Goal: Information Seeking & Learning: Learn about a topic

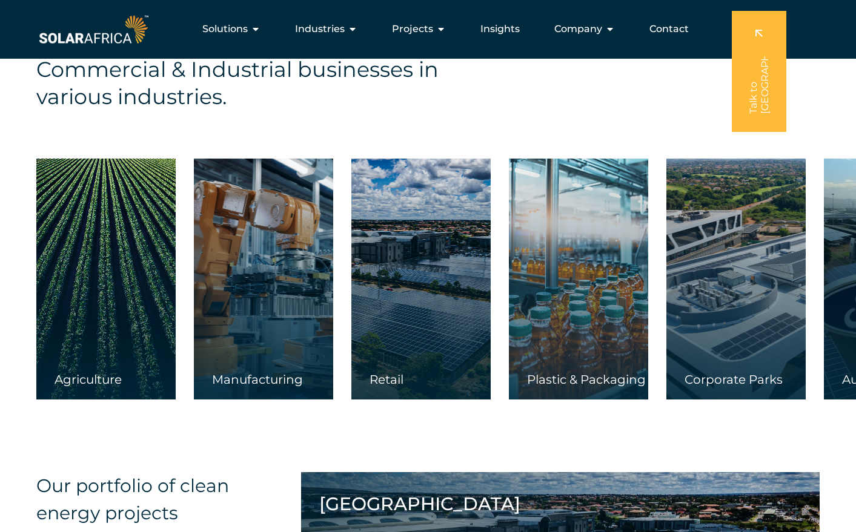
scroll to position [1866, 0]
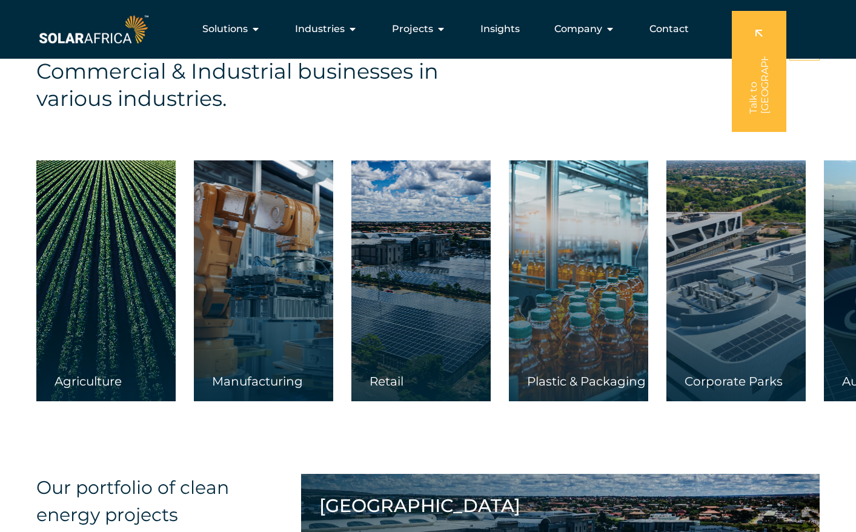
click at [633, 94] on div "Our solutions are tailor-made to empower Commercial & Industrial businesses in …" at bounding box center [445, 71] width 819 height 82
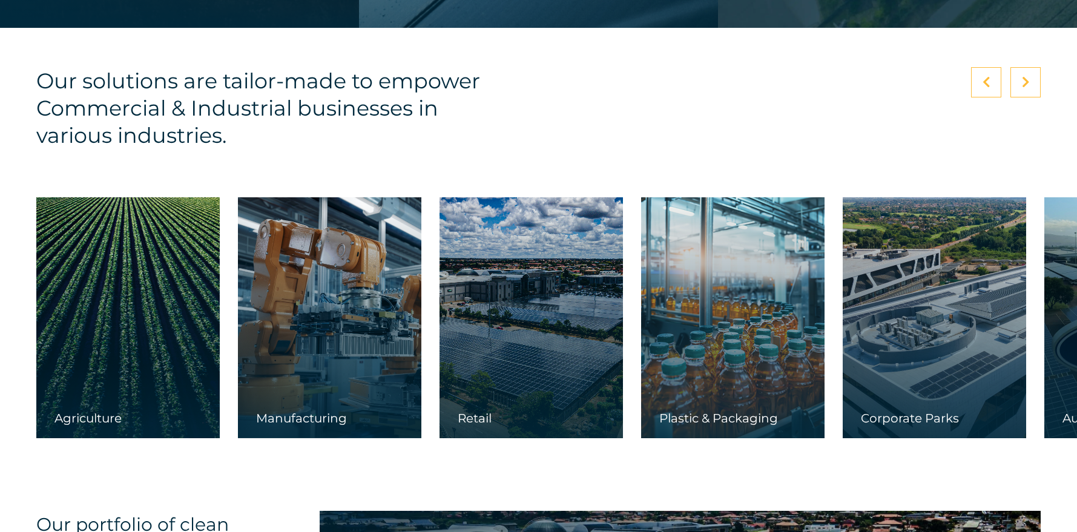
scroll to position [1833, 0]
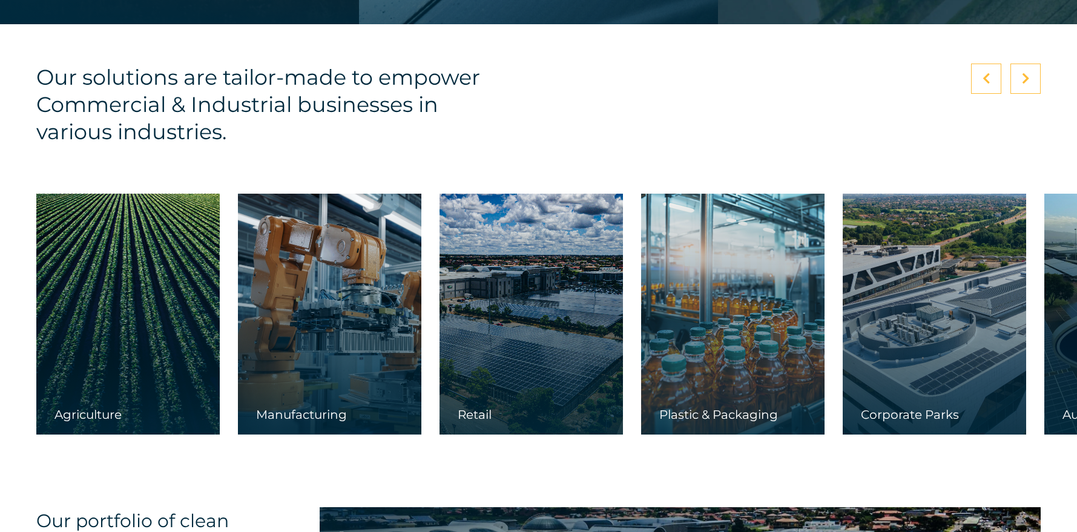
click at [855, 77] on div at bounding box center [1026, 79] width 30 height 30
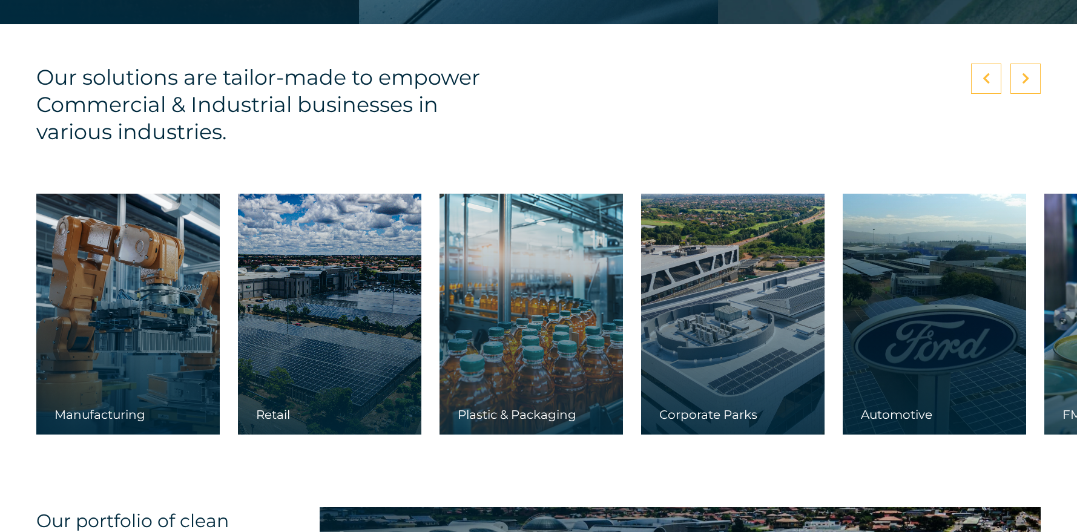
click at [855, 77] on icon at bounding box center [1026, 79] width 8 height 12
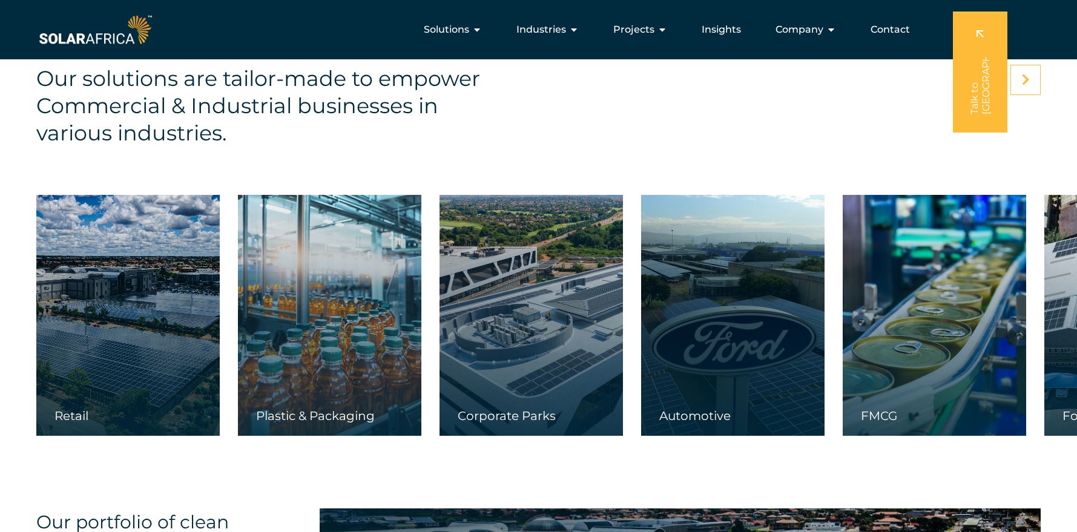
scroll to position [1829, 0]
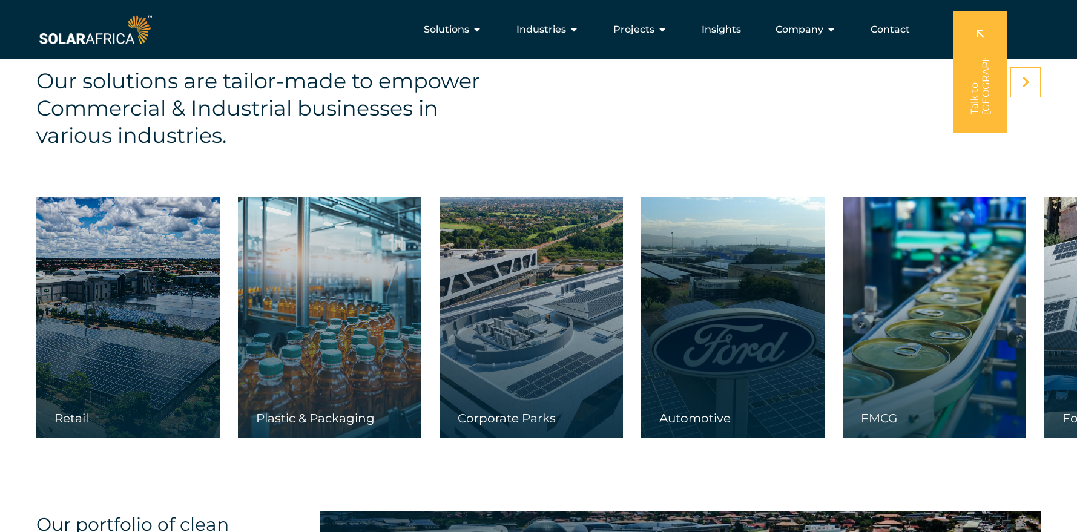
click at [855, 77] on icon at bounding box center [1026, 82] width 8 height 12
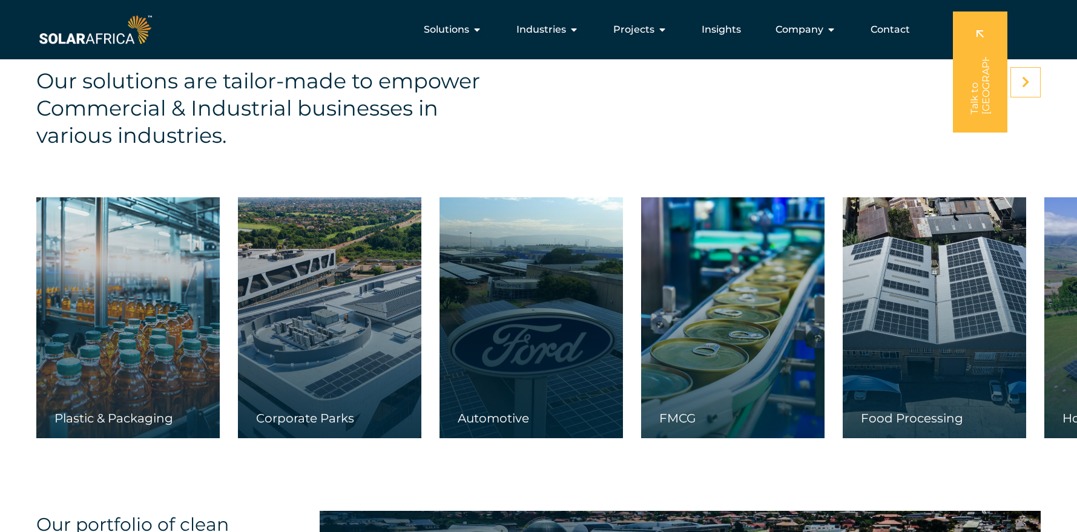
click at [855, 77] on icon at bounding box center [1026, 82] width 8 height 12
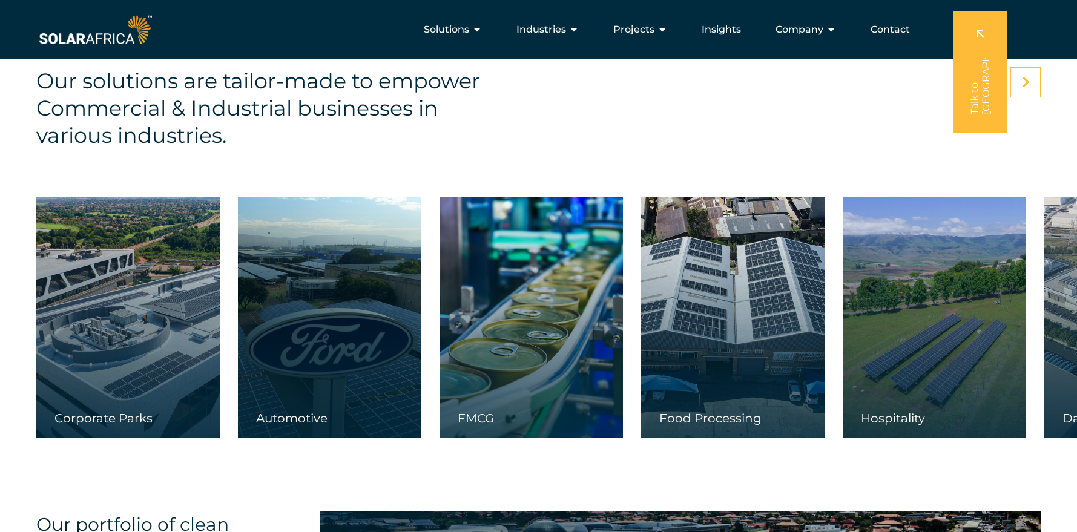
click at [855, 77] on icon at bounding box center [1026, 82] width 8 height 12
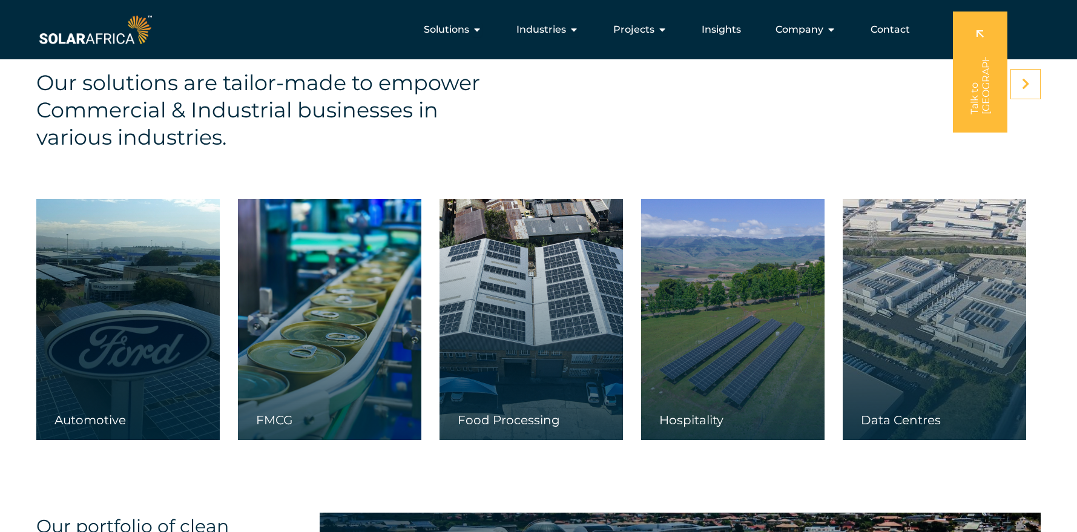
scroll to position [1828, 0]
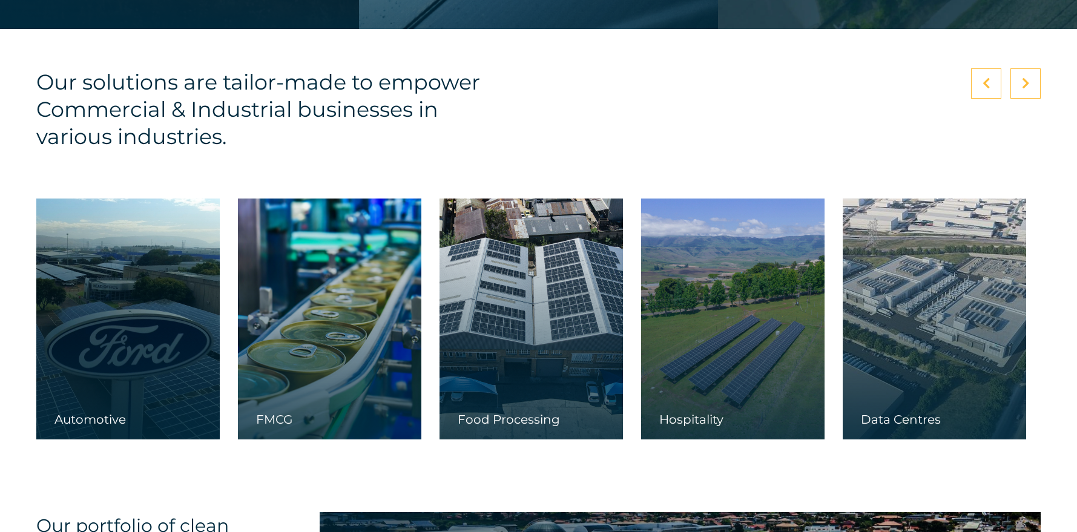
click at [855, 78] on icon at bounding box center [1026, 84] width 8 height 12
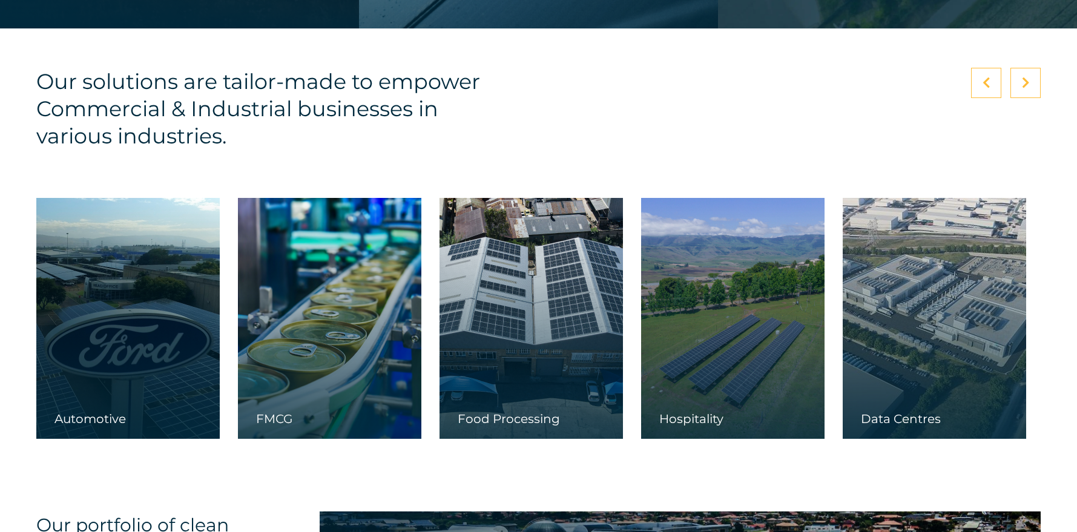
click at [855, 84] on icon at bounding box center [987, 83] width 8 height 12
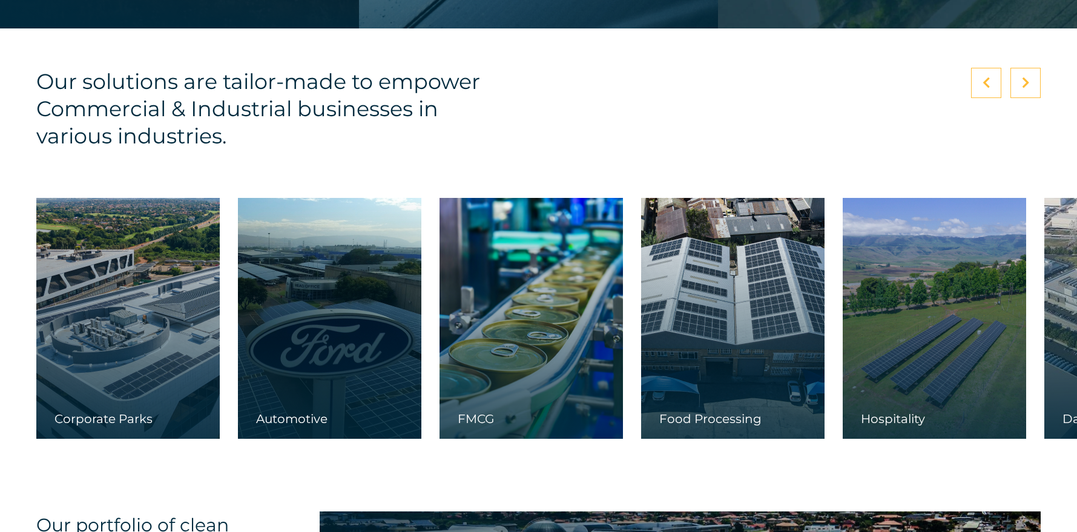
click at [855, 84] on icon at bounding box center [987, 83] width 8 height 12
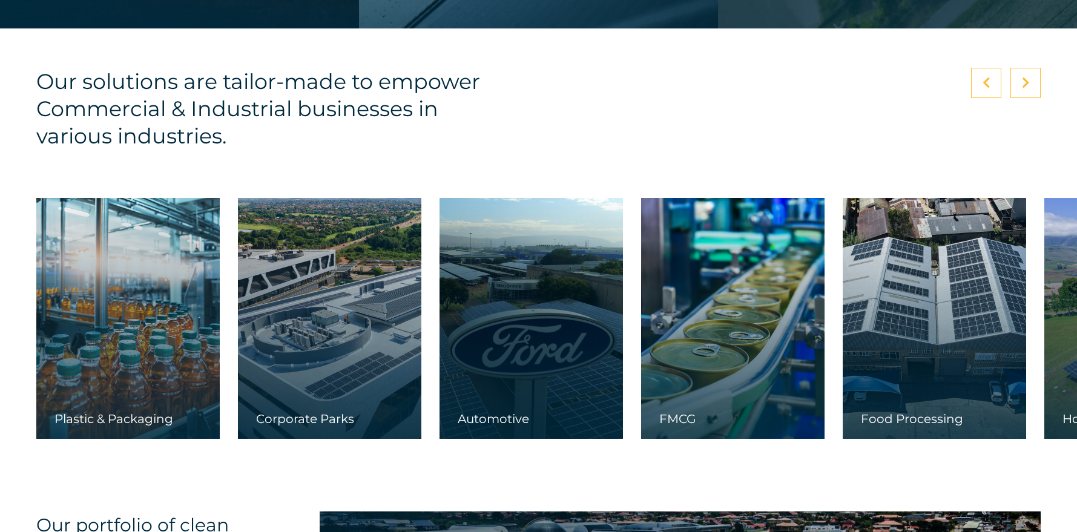
click at [855, 84] on icon at bounding box center [987, 83] width 8 height 12
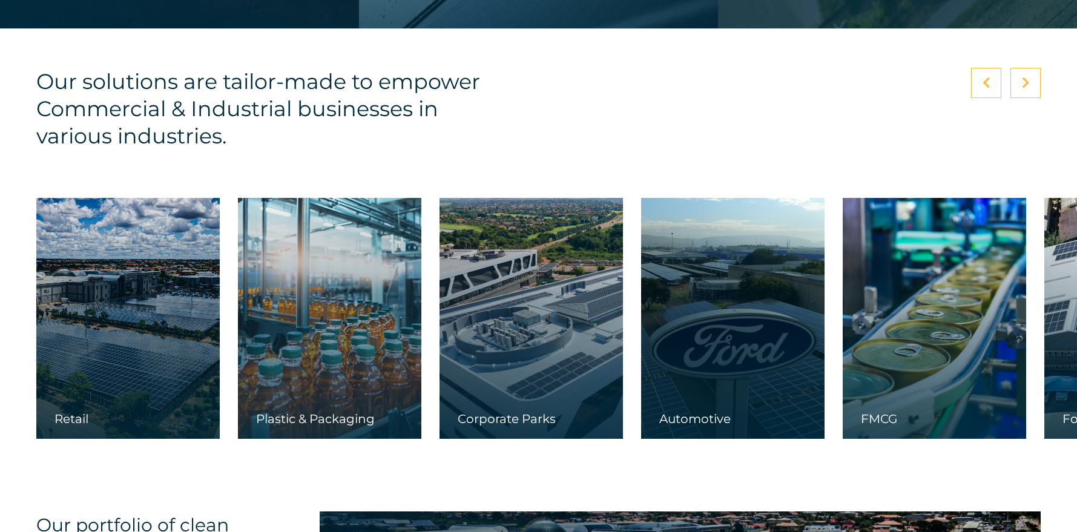
click at [855, 84] on icon at bounding box center [987, 83] width 8 height 12
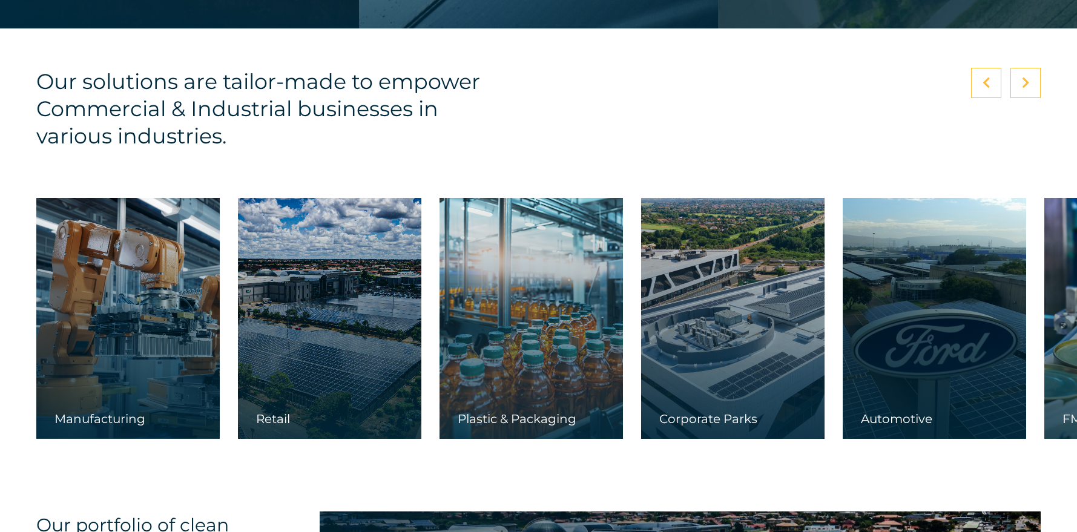
click at [855, 84] on icon at bounding box center [987, 83] width 8 height 12
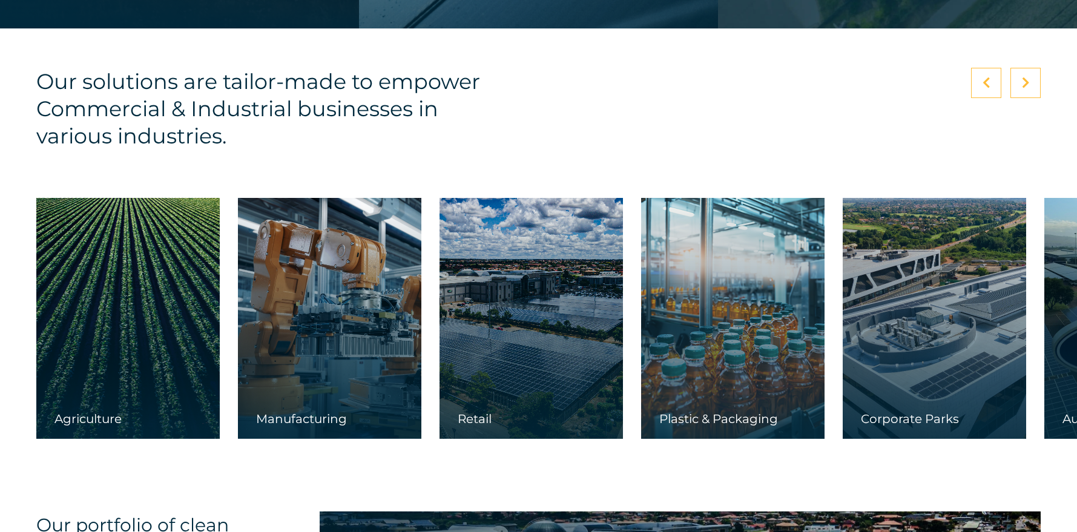
click at [855, 84] on icon at bounding box center [987, 83] width 8 height 12
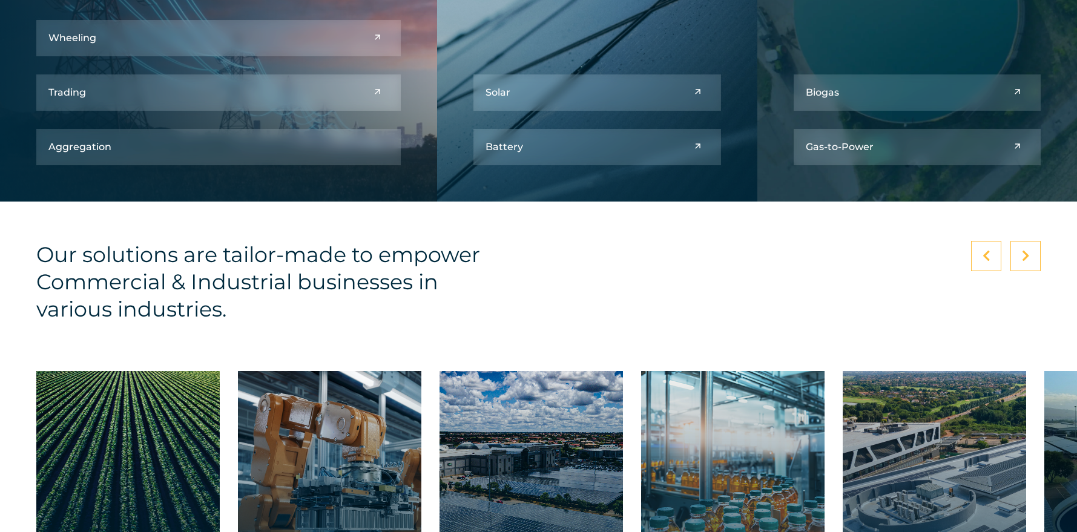
scroll to position [1678, 0]
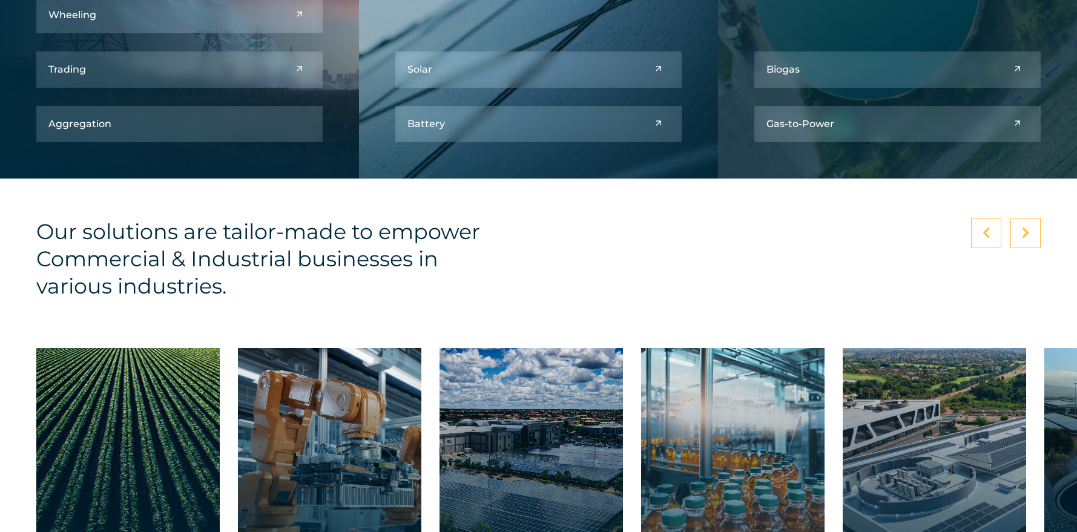
click at [727, 276] on div "Our solutions are tailor-made to empower Commercial & Industrial businesses in …" at bounding box center [556, 259] width 1041 height 82
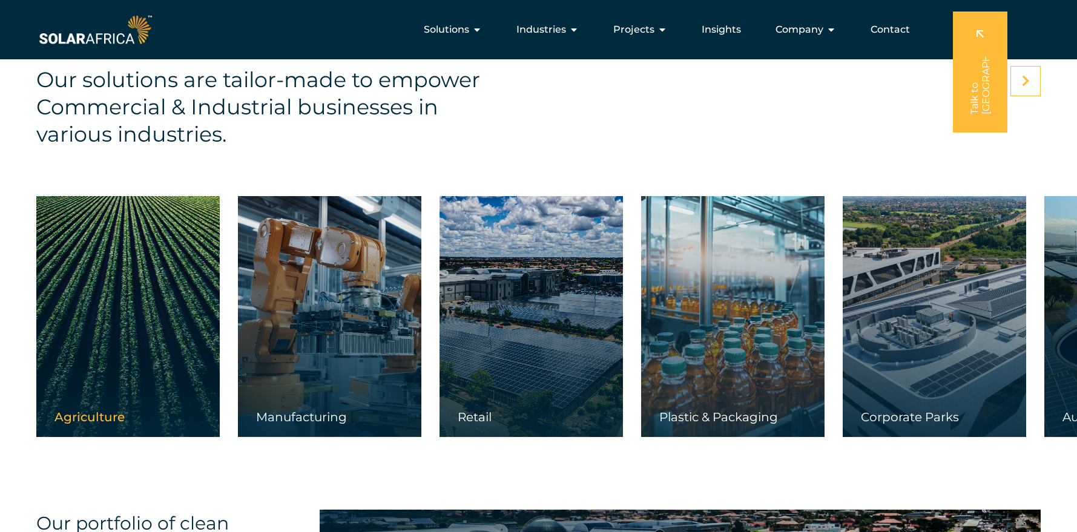
scroll to position [1827, 0]
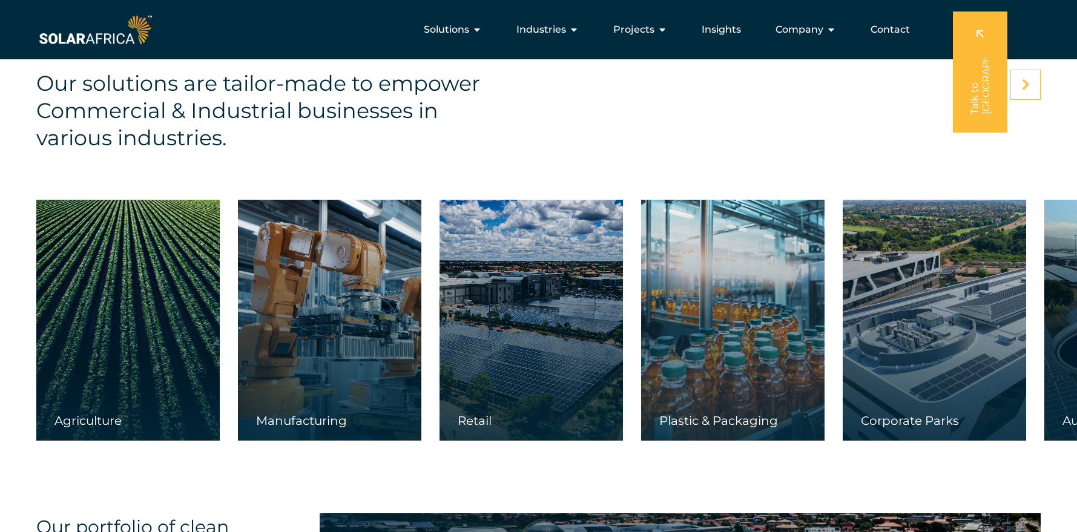
click at [549, 461] on div "Our solutions are tailor-made to empower Commercial & Industrial businesses in …" at bounding box center [538, 253] width 1077 height 447
click at [855, 83] on icon at bounding box center [1026, 85] width 8 height 12
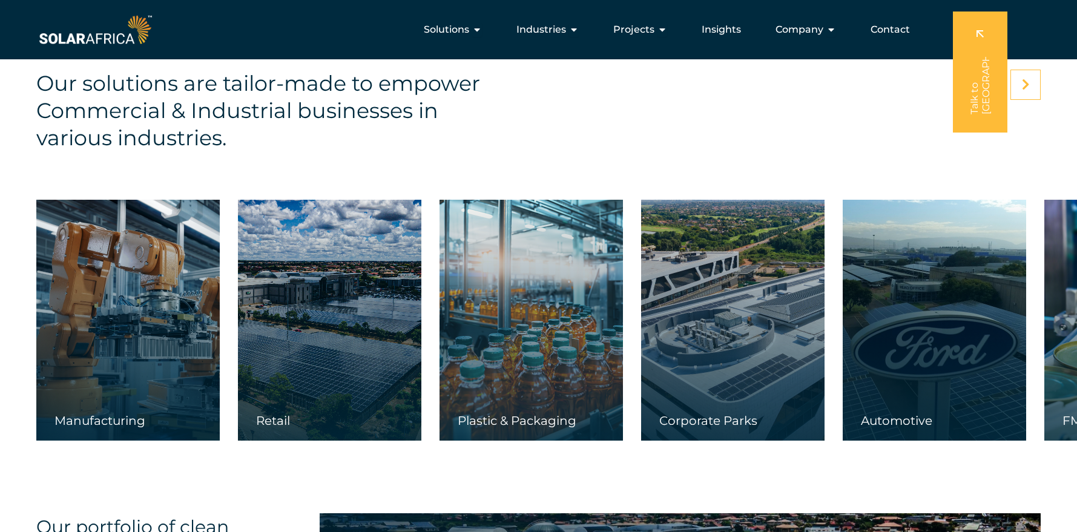
click at [855, 84] on icon at bounding box center [1026, 85] width 8 height 12
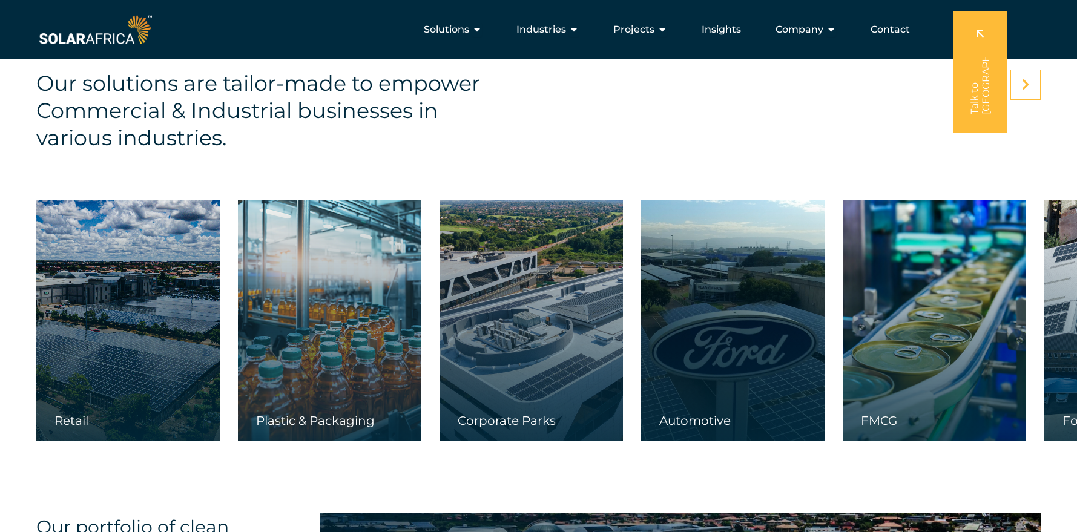
click at [855, 85] on icon at bounding box center [1026, 85] width 8 height 12
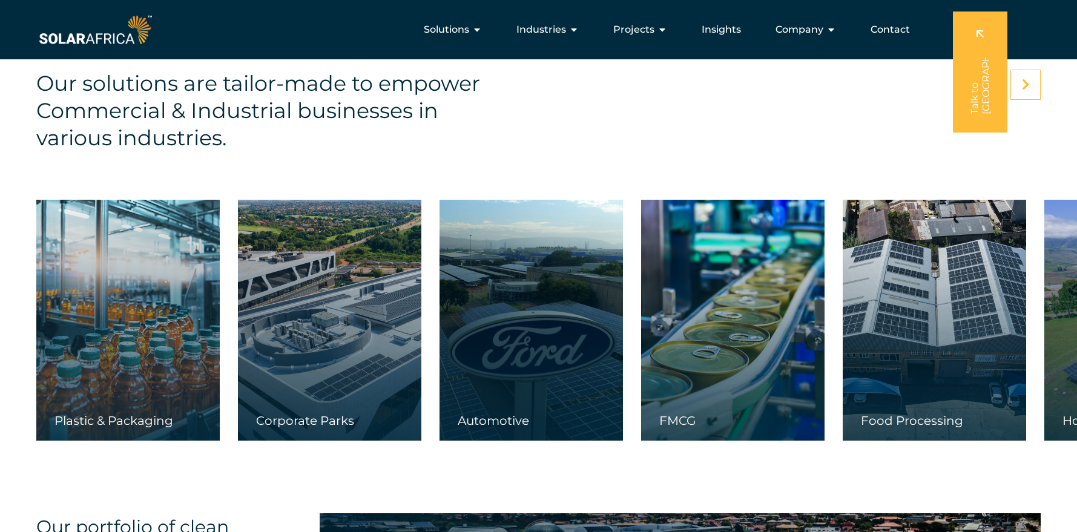
click at [855, 87] on icon at bounding box center [1026, 85] width 8 height 12
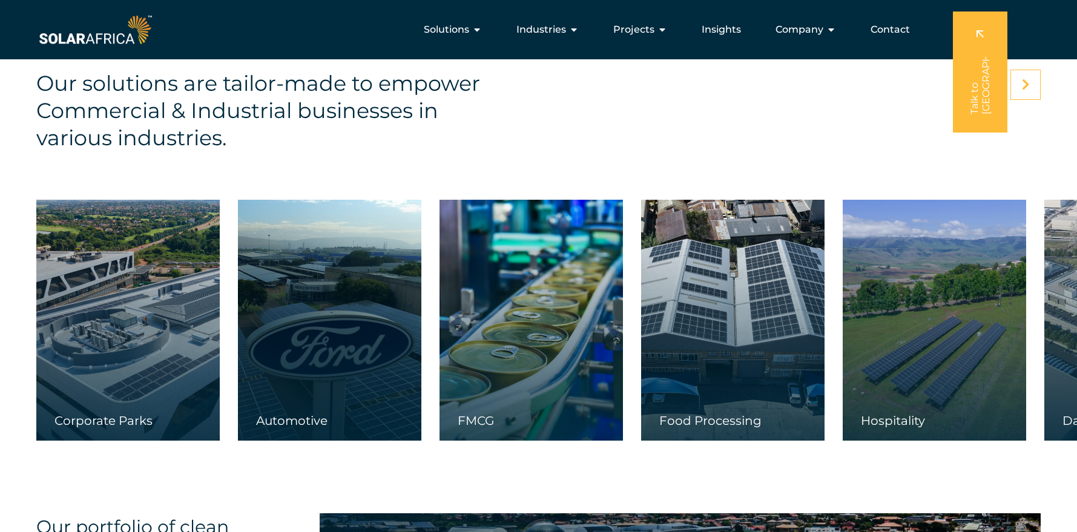
click at [855, 87] on icon at bounding box center [1026, 85] width 8 height 12
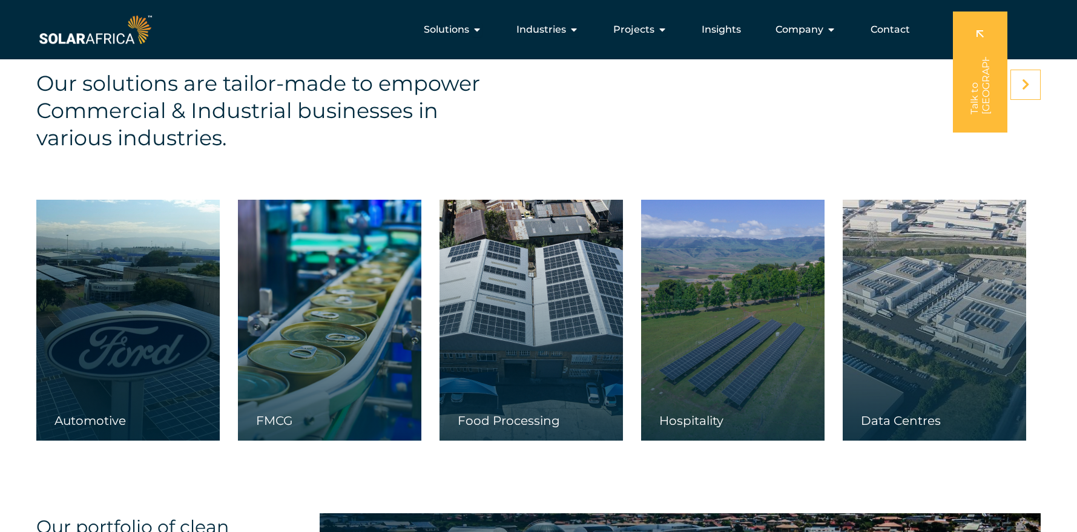
click at [855, 85] on icon at bounding box center [1026, 85] width 8 height 12
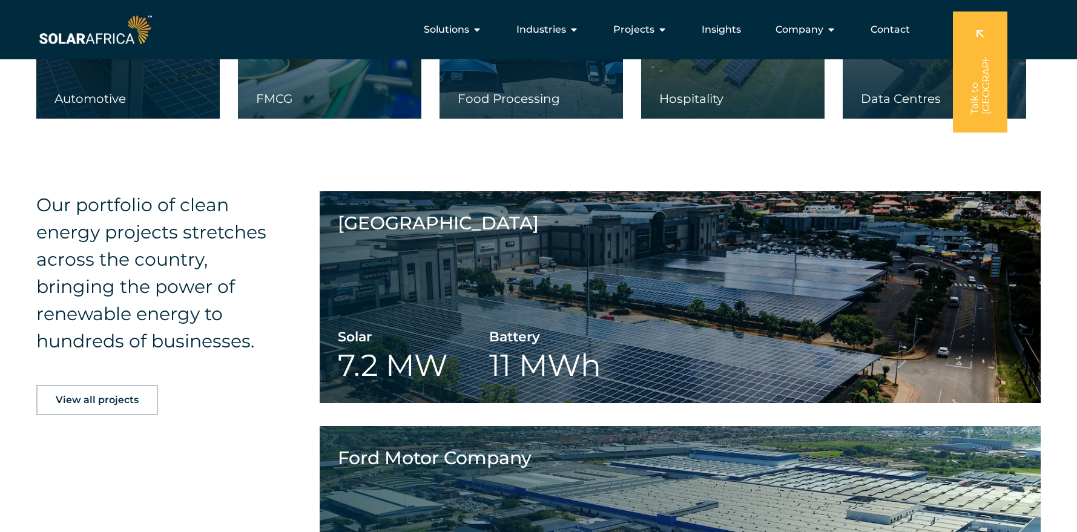
scroll to position [2111, 0]
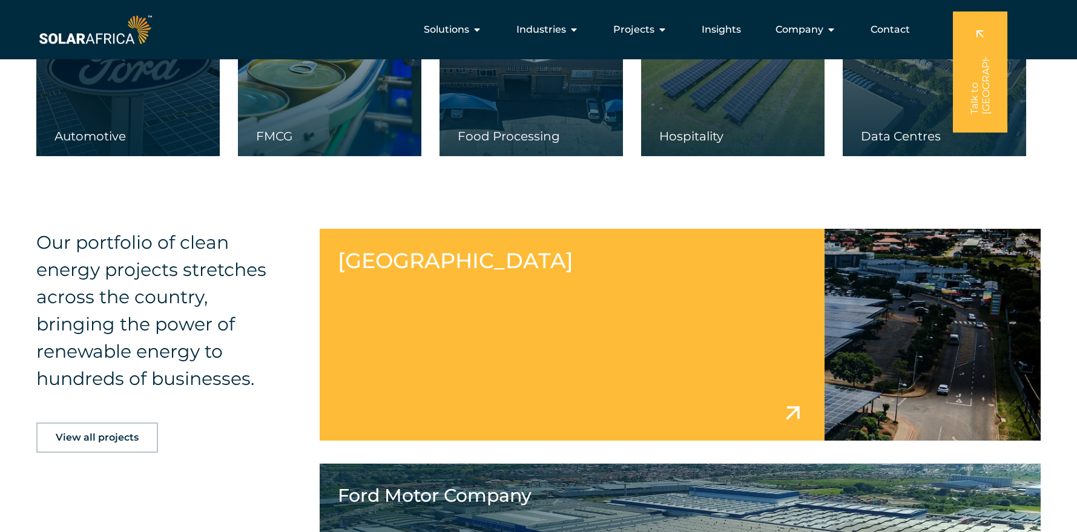
click at [855, 326] on link at bounding box center [680, 335] width 721 height 212
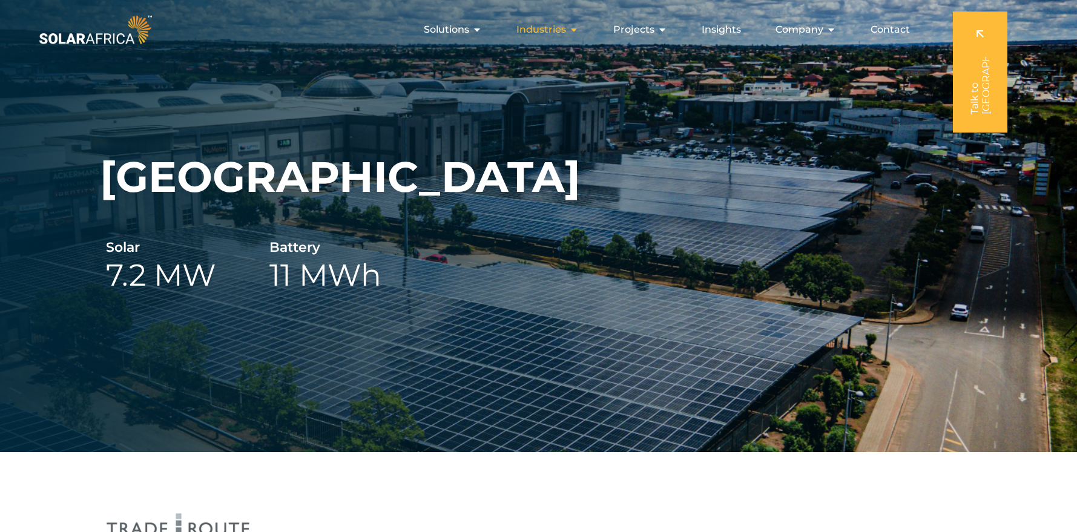
click at [572, 30] on icon "Menu" at bounding box center [574, 30] width 10 height 10
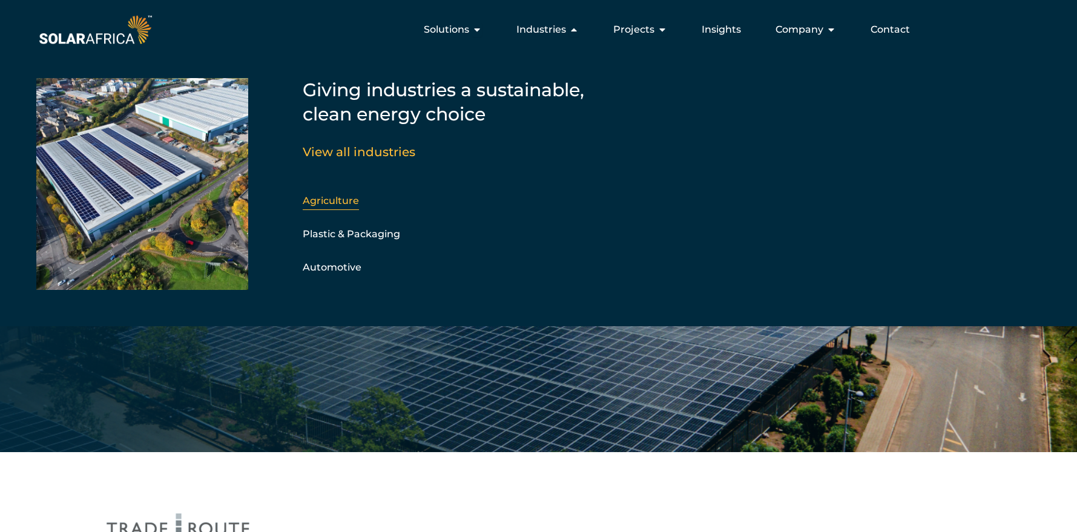
click at [325, 202] on link "Agriculture" at bounding box center [331, 201] width 56 height 12
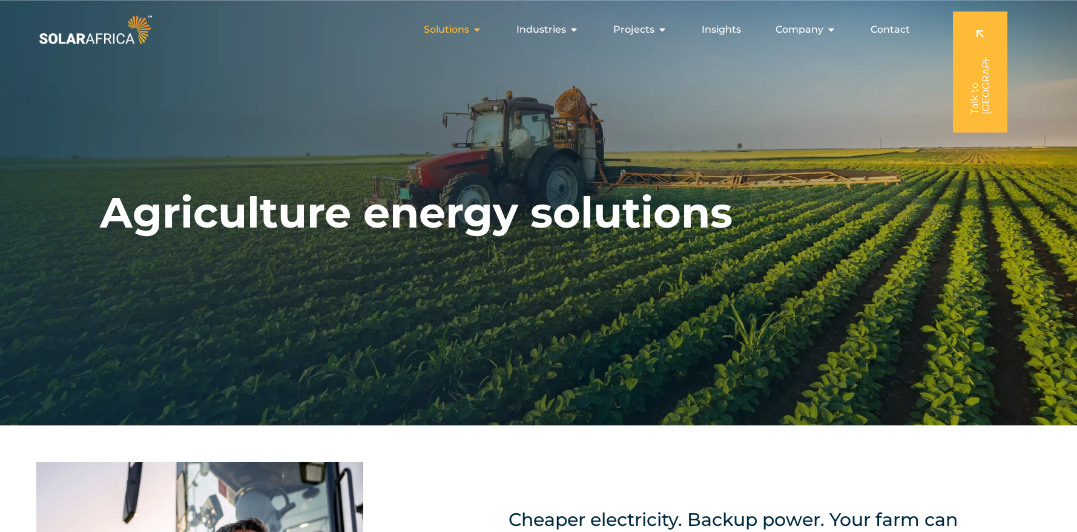
click at [467, 30] on span "Solutions" at bounding box center [446, 29] width 45 height 15
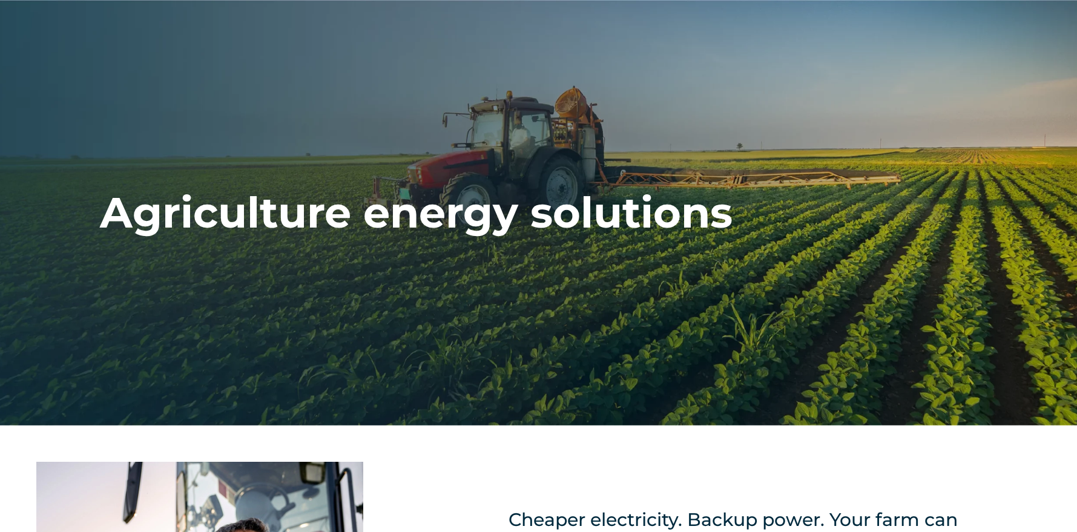
scroll to position [1, 0]
